Goal: Information Seeking & Learning: Learn about a topic

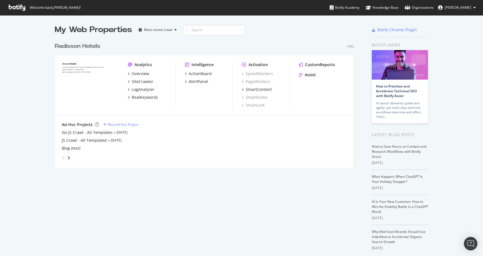
scroll to position [256, 483]
click at [141, 91] on div "LogAnalyzer" at bounding box center [143, 90] width 23 height 6
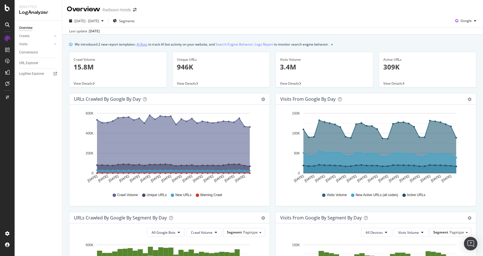
click at [141, 46] on link "AI Bots" at bounding box center [142, 44] width 11 height 6
